Goal: Task Accomplishment & Management: Use online tool/utility

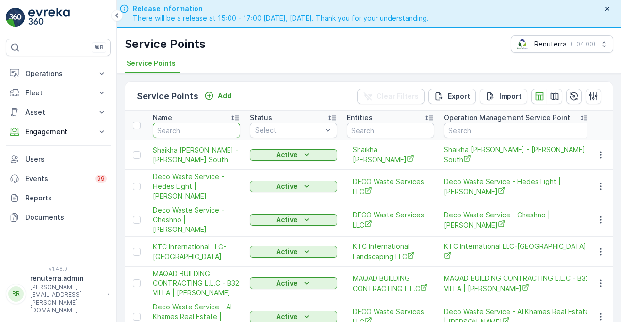
click at [191, 131] on input "text" at bounding box center [196, 131] width 87 height 16
type input "vic"
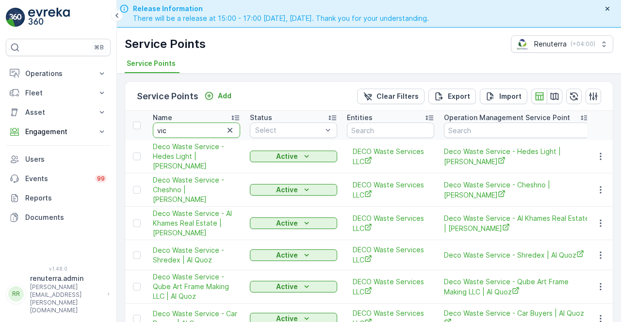
click at [173, 131] on input "vic" at bounding box center [196, 131] width 87 height 16
type input "victory"
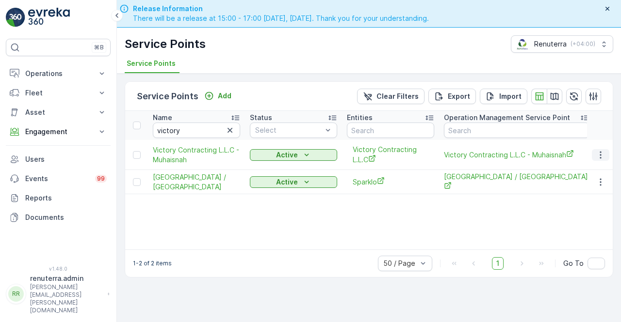
click at [604, 154] on icon "button" at bounding box center [600, 155] width 10 height 10
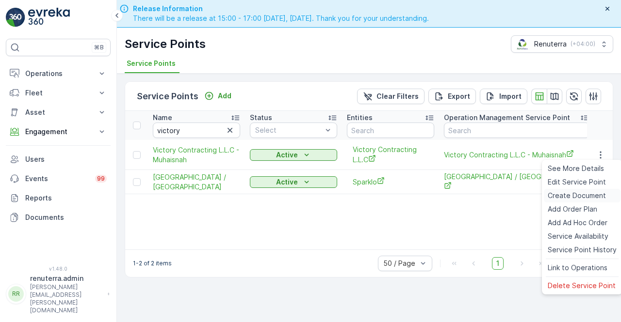
click at [563, 200] on span "Create Document" at bounding box center [576, 196] width 58 height 10
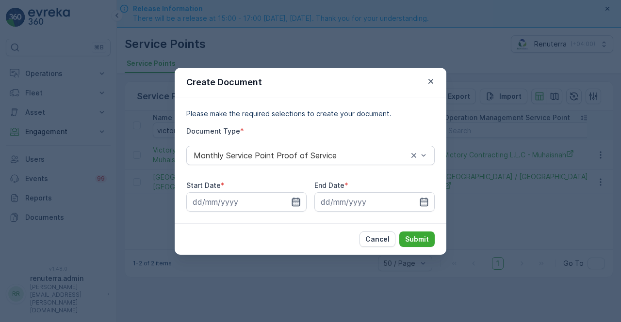
drag, startPoint x: 300, startPoint y: 203, endPoint x: 295, endPoint y: 198, distance: 6.9
click at [299, 203] on icon "button" at bounding box center [296, 202] width 10 height 10
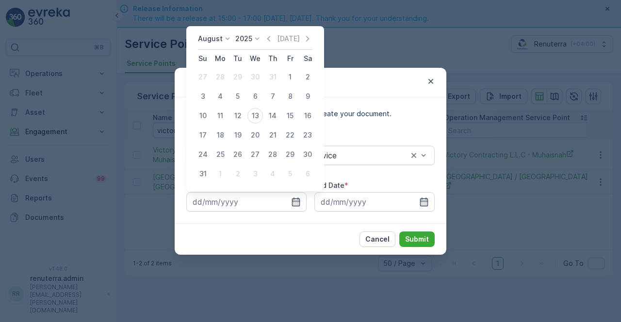
click at [268, 39] on icon "button" at bounding box center [269, 39] width 10 height 10
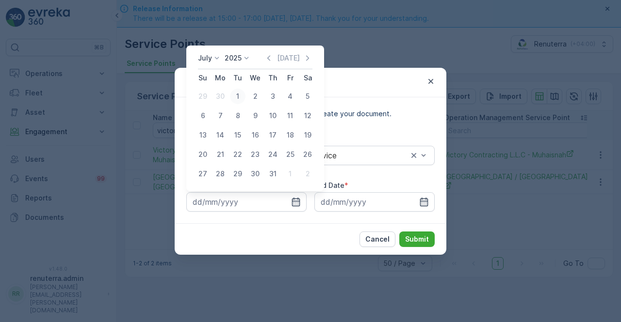
click at [237, 98] on div "1" at bounding box center [238, 97] width 16 height 16
type input "[DATE]"
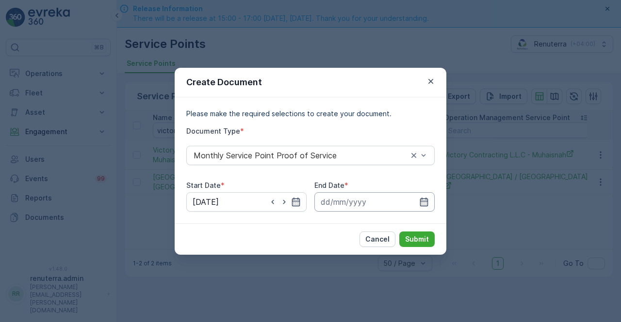
drag, startPoint x: 424, startPoint y: 205, endPoint x: 424, endPoint y: 195, distance: 9.7
click at [424, 203] on icon "button" at bounding box center [424, 202] width 10 height 10
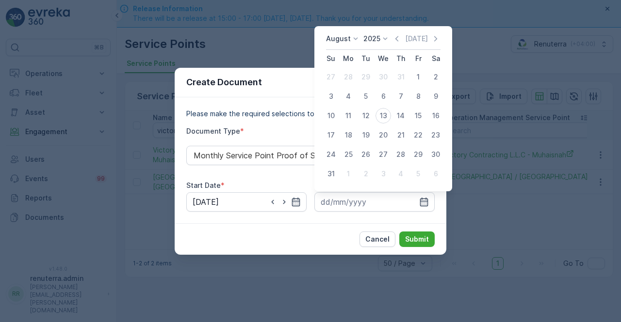
click at [398, 33] on div "[DATE] [DATE] Su Mo Tu We Th Fr Sa 27 28 29 30 31 1 2 3 4 5 6 7 8 9 10 11 12 13…" at bounding box center [383, 108] width 138 height 165
click at [398, 36] on icon "button" at bounding box center [397, 39] width 10 height 10
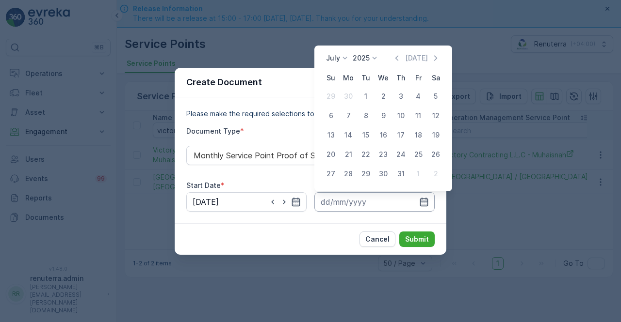
drag, startPoint x: 401, startPoint y: 173, endPoint x: 404, endPoint y: 211, distance: 38.0
click at [401, 173] on div "31" at bounding box center [401, 174] width 16 height 16
type input "[DATE]"
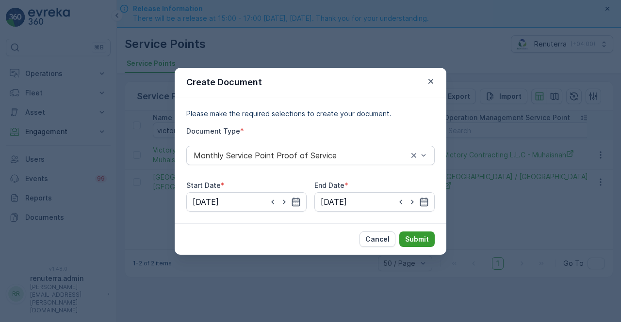
click at [415, 239] on p "Submit" at bounding box center [417, 240] width 24 height 10
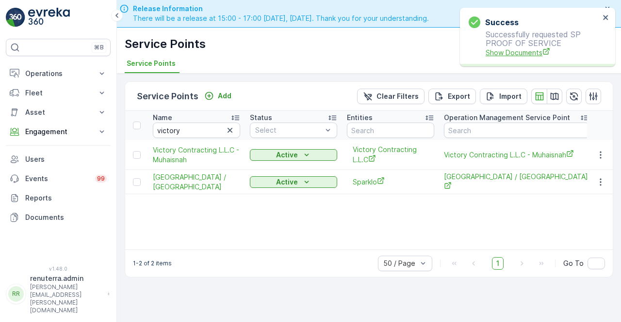
click at [526, 53] on span "Show Documents" at bounding box center [542, 53] width 114 height 10
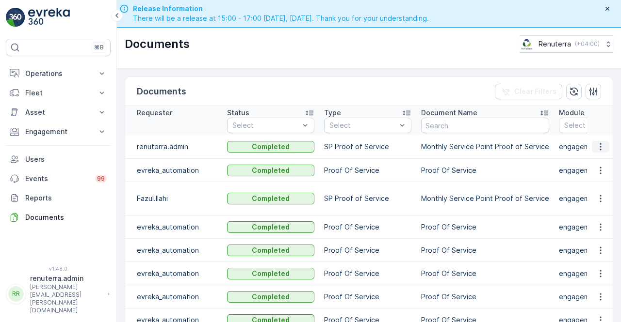
click at [595, 144] on icon "button" at bounding box center [600, 147] width 10 height 10
click at [594, 158] on span "See Details" at bounding box center [597, 161] width 37 height 10
